Goal: Information Seeking & Learning: Find specific fact

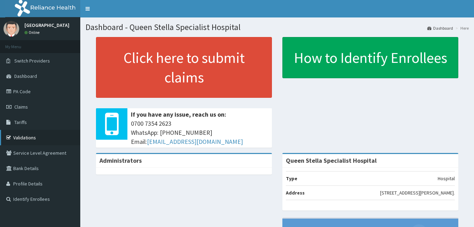
click at [23, 136] on link "Validations" at bounding box center [40, 137] width 80 height 15
click at [30, 89] on link "PA Code" at bounding box center [40, 91] width 80 height 15
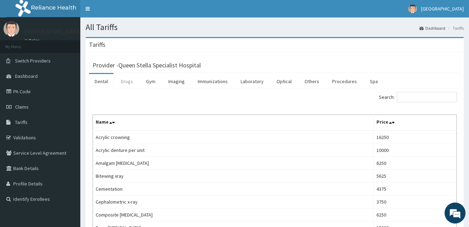
click at [126, 83] on link "Drugs" at bounding box center [126, 81] width 23 height 15
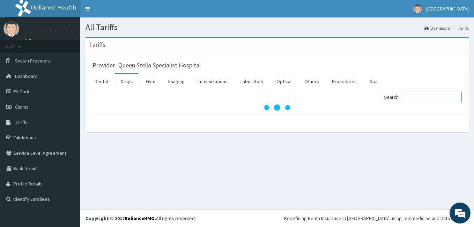
click at [412, 98] on input "Search:" at bounding box center [432, 97] width 60 height 10
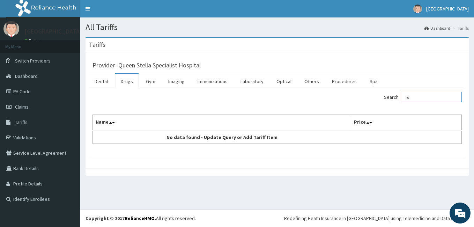
type input "r"
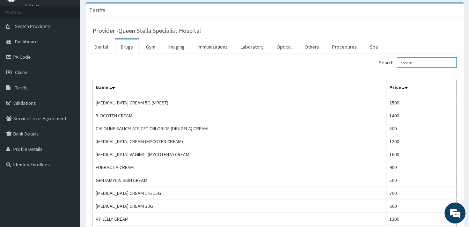
scroll to position [28, 0]
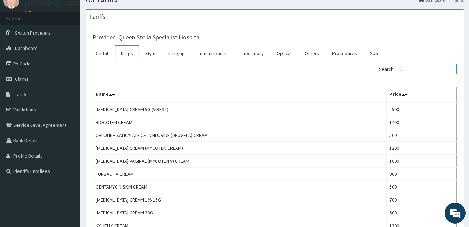
type input "c"
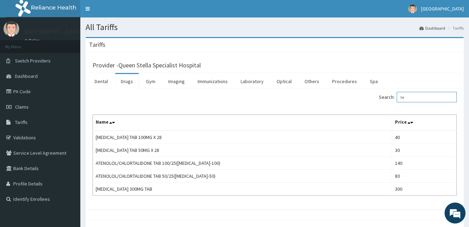
type input "t"
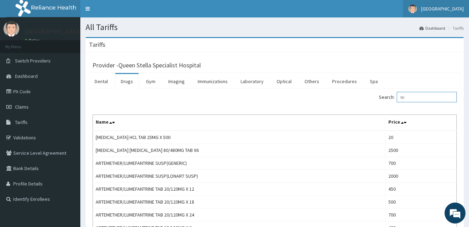
type input "tri"
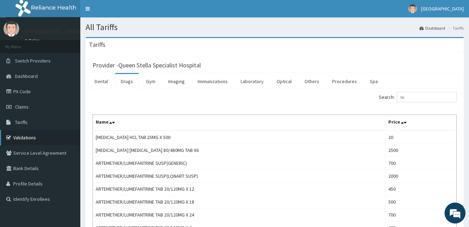
click at [31, 136] on link "Validations" at bounding box center [40, 137] width 80 height 15
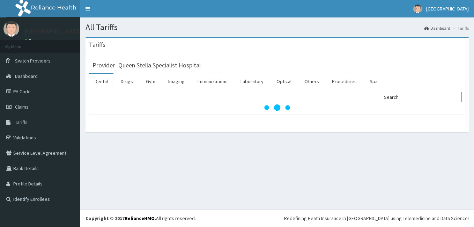
click at [413, 96] on input "Search:" at bounding box center [432, 97] width 60 height 10
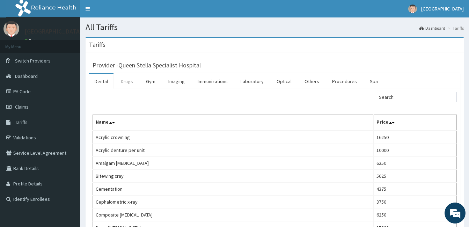
click at [127, 79] on link "Drugs" at bounding box center [126, 81] width 23 height 15
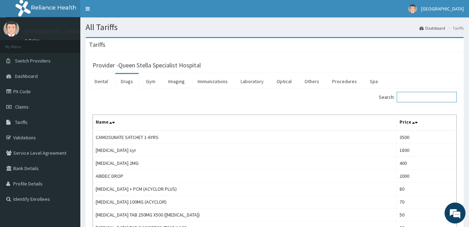
click at [403, 97] on input "Search:" at bounding box center [426, 97] width 60 height 10
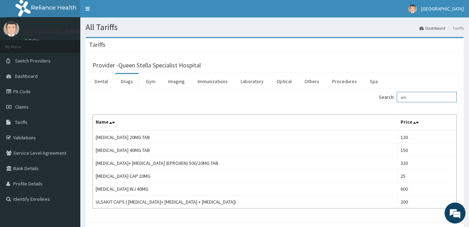
type input "o"
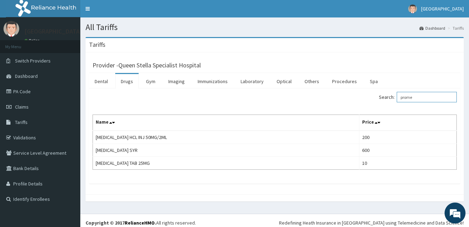
type input "prome"
click at [27, 92] on link "PA Code" at bounding box center [40, 91] width 80 height 15
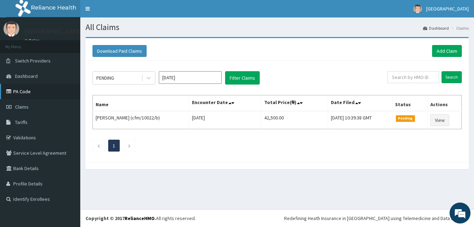
click at [23, 89] on link "PA Code" at bounding box center [40, 91] width 80 height 15
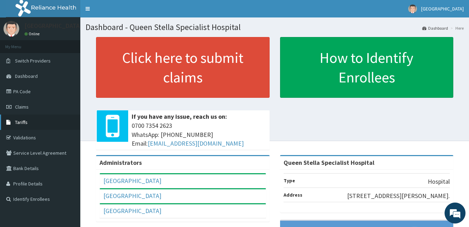
click at [22, 123] on span "Tariffs" at bounding box center [21, 122] width 13 height 6
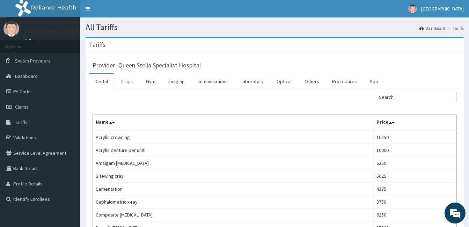
click at [124, 83] on link "Drugs" at bounding box center [126, 81] width 23 height 15
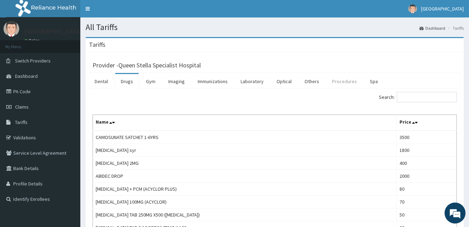
click at [339, 78] on link "Procedures" at bounding box center [344, 81] width 36 height 15
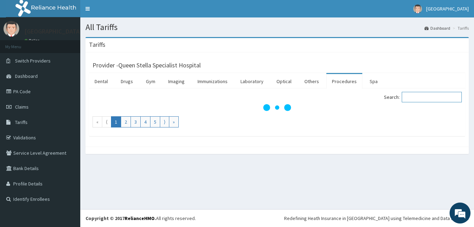
click at [413, 99] on input "Search:" at bounding box center [432, 97] width 60 height 10
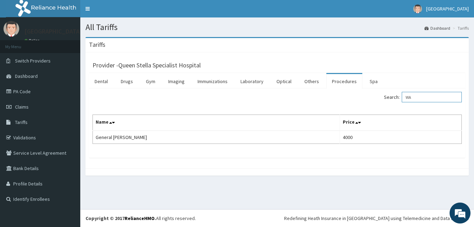
type input "W"
type input "ROOM"
click at [129, 82] on link "Drugs" at bounding box center [126, 81] width 23 height 15
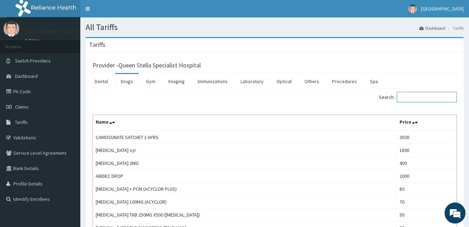
click at [408, 99] on input "Search:" at bounding box center [426, 97] width 60 height 10
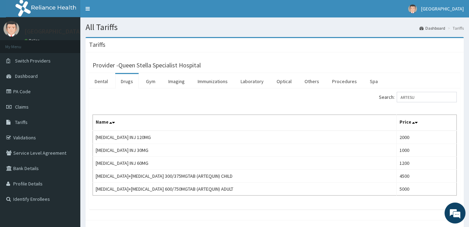
drag, startPoint x: 412, startPoint y: 78, endPoint x: 413, endPoint y: 88, distance: 10.6
click at [413, 88] on div "Dental Drugs Gym Imaging Immunizations Laboratory Optical Others Procedures Spa…" at bounding box center [274, 141] width 371 height 136
click at [419, 94] on input "ARTESU" at bounding box center [426, 97] width 60 height 10
type input "A"
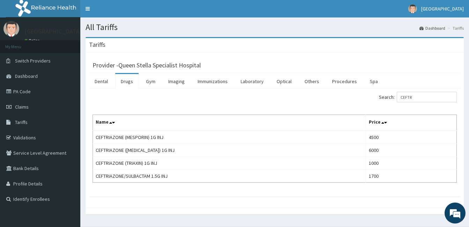
click at [379, 45] on div "Tariffs" at bounding box center [274, 45] width 378 height 14
click at [419, 93] on input "CEFTR" at bounding box center [426, 97] width 60 height 10
type input "C"
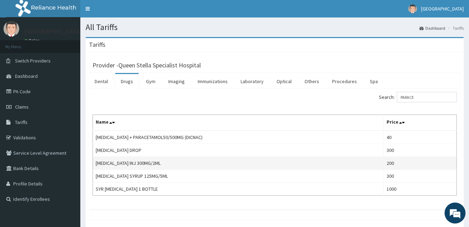
click at [271, 163] on td "[MEDICAL_DATA] INJ 300MG/2ML" at bounding box center [238, 163] width 291 height 13
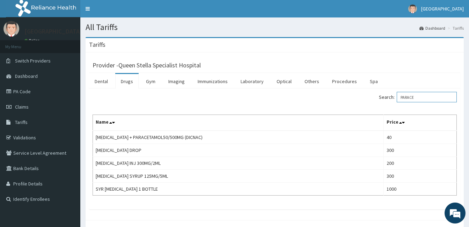
click at [421, 97] on input "PARACE" at bounding box center [426, 97] width 60 height 10
type input "P"
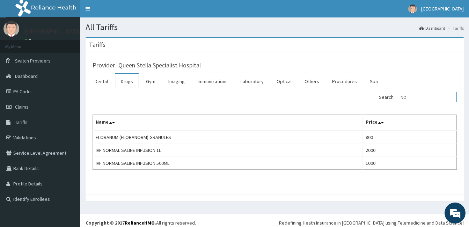
type input "N"
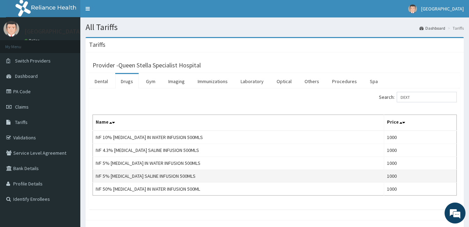
click at [224, 176] on td "IVF 5% [MEDICAL_DATA] SALINE INFUSION 500MLS" at bounding box center [238, 176] width 291 height 13
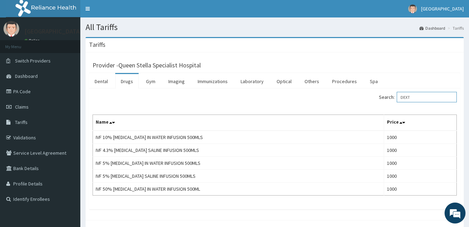
click at [419, 97] on input "DEXT" at bounding box center [426, 97] width 60 height 10
type input "D"
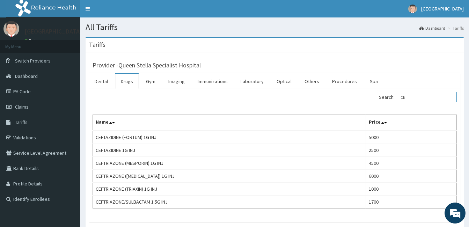
type input "C"
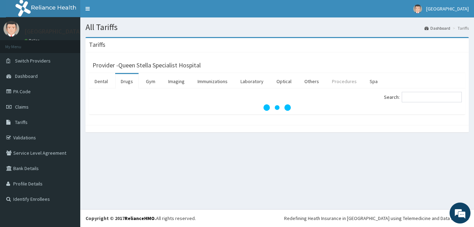
click at [349, 81] on link "Procedures" at bounding box center [344, 81] width 36 height 15
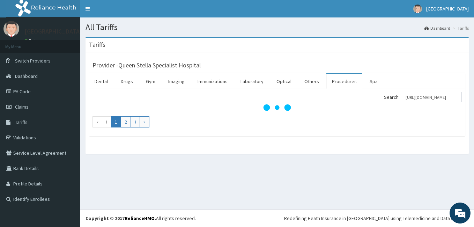
click at [406, 96] on label "Search: [URL][DOMAIN_NAME]" at bounding box center [423, 97] width 78 height 10
click at [406, 96] on input "[URL][DOMAIN_NAME]" at bounding box center [432, 97] width 60 height 10
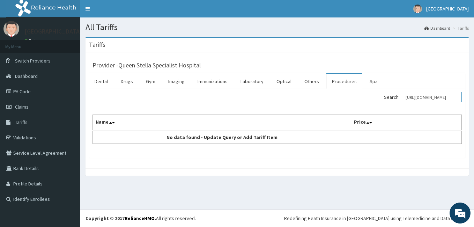
scroll to position [0, 104]
click at [454, 99] on input "[URL][DOMAIN_NAME]" at bounding box center [432, 97] width 60 height 10
type input "7"
click at [438, 97] on input "7" at bounding box center [432, 97] width 60 height 10
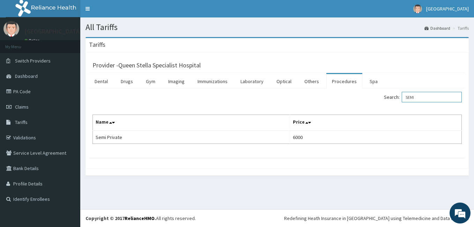
type input "SEMI"
